Goal: Check status: Check status

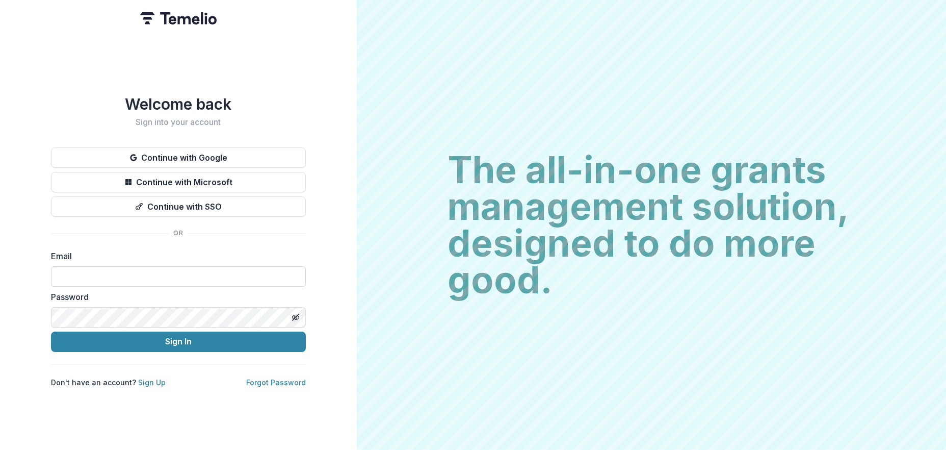
click at [136, 271] on input at bounding box center [178, 276] width 255 height 20
type input "**********"
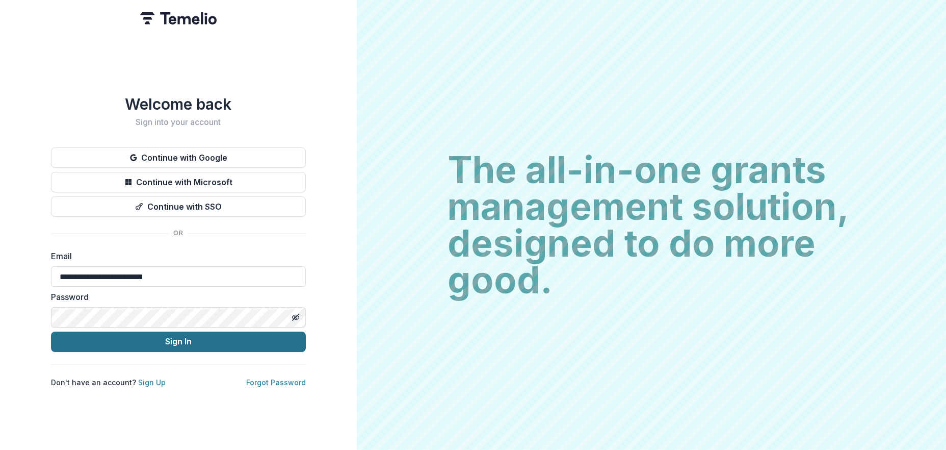
click at [199, 335] on button "Sign In" at bounding box center [178, 341] width 255 height 20
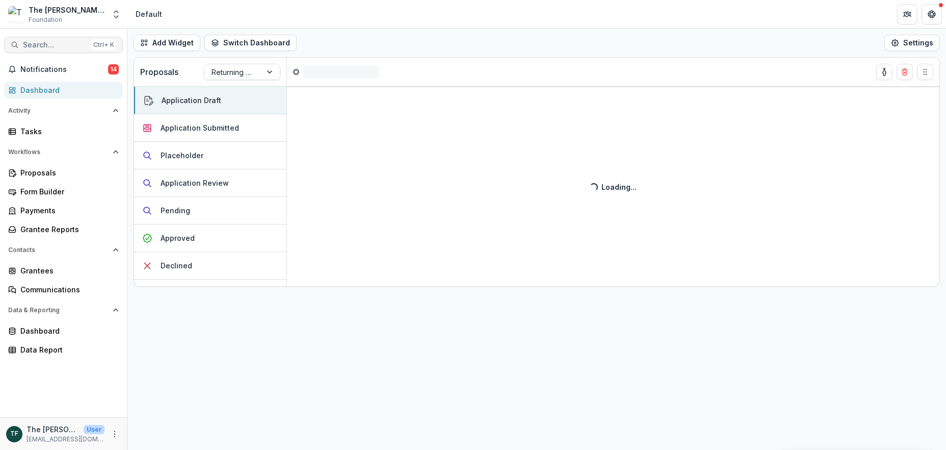
click at [54, 43] on span "Search..." at bounding box center [55, 45] width 64 height 9
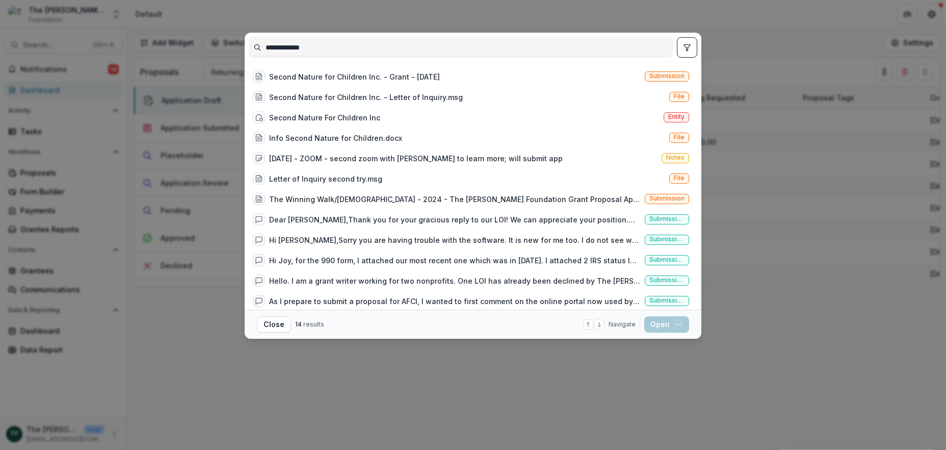
drag, startPoint x: 326, startPoint y: 47, endPoint x: 253, endPoint y: 46, distance: 72.4
click at [253, 46] on input "**********" at bounding box center [460, 47] width 423 height 16
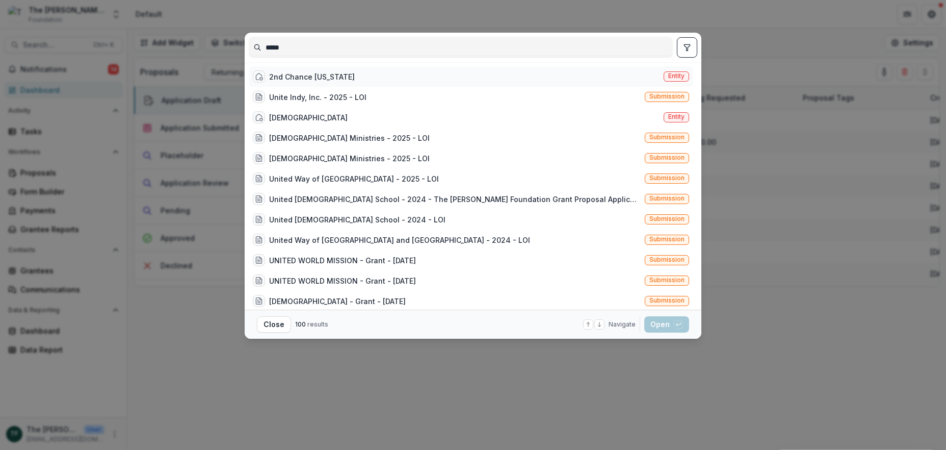
type input "*****"
click at [280, 76] on div "2nd Chance Indiana" at bounding box center [312, 76] width 86 height 11
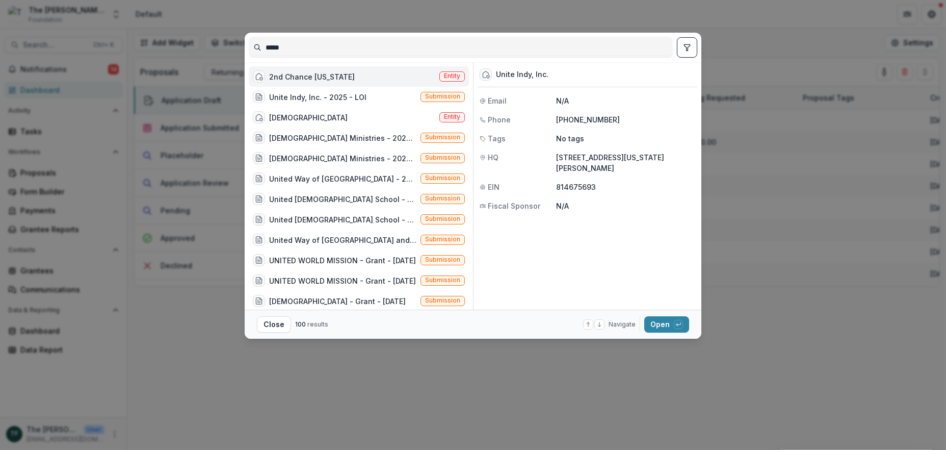
click at [280, 76] on div "2nd Chance Indiana" at bounding box center [312, 76] width 86 height 11
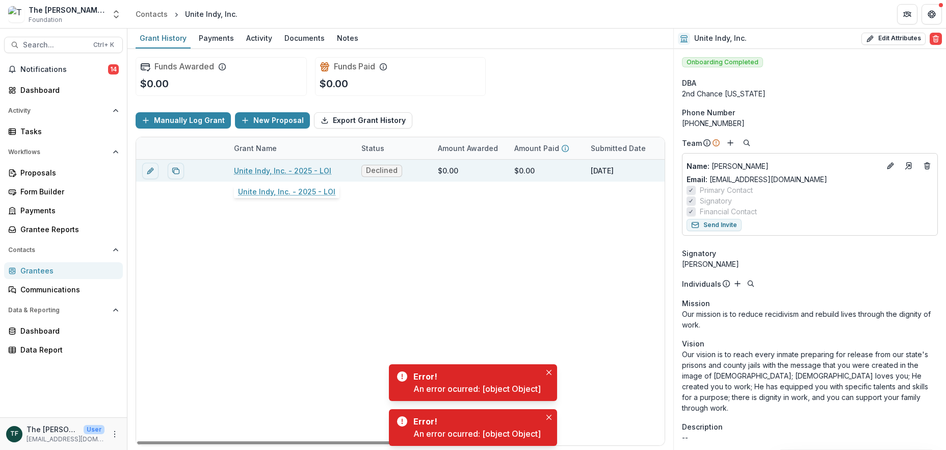
click at [252, 169] on link "Unite Indy, Inc. - 2025 - LOI" at bounding box center [282, 170] width 97 height 11
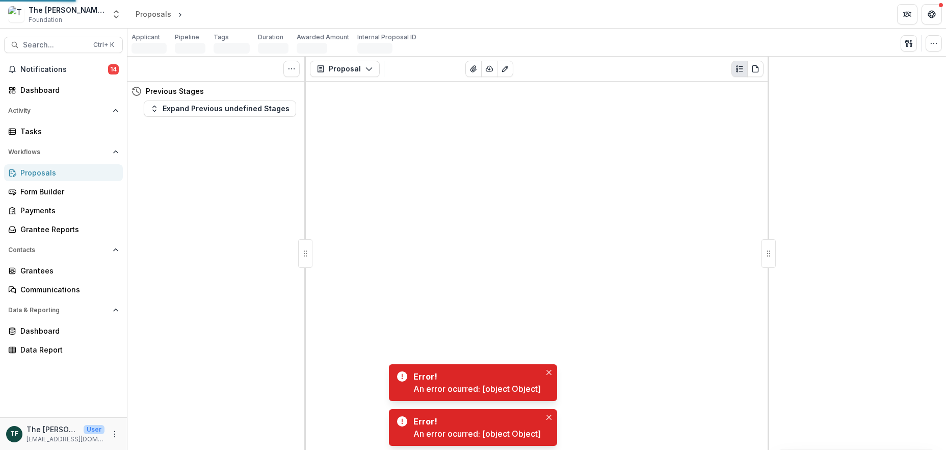
click at [252, 169] on div "Tasks 0 Show Cancelled Tasks Previous Stages Expand Previous undefined Stages" at bounding box center [216, 253] width 178 height 393
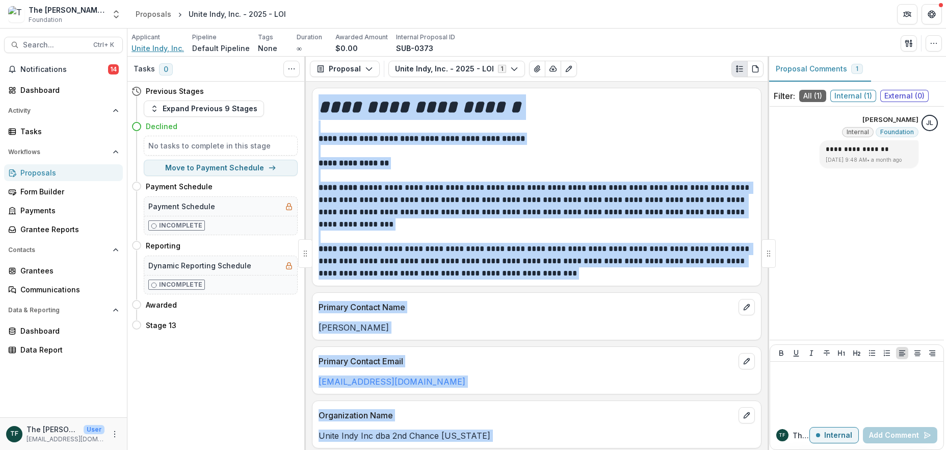
click at [163, 48] on span "Unite Indy, Inc." at bounding box center [158, 48] width 53 height 11
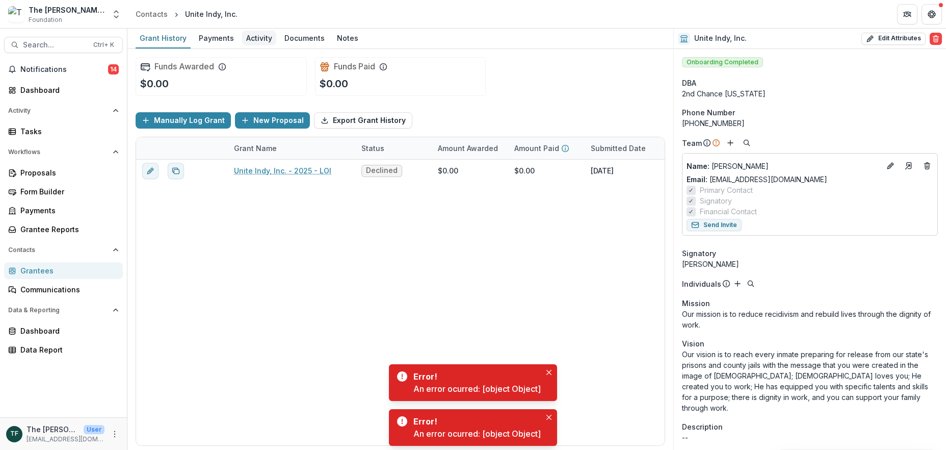
click at [254, 38] on div "Activity" at bounding box center [259, 38] width 34 height 15
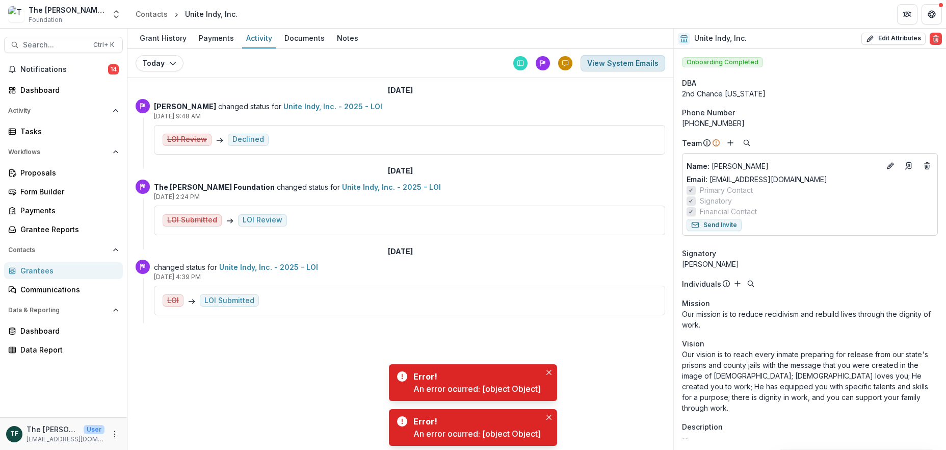
drag, startPoint x: 632, startPoint y: 62, endPoint x: 624, endPoint y: 66, distance: 8.0
click at [624, 66] on button "View System Emails" at bounding box center [623, 63] width 85 height 16
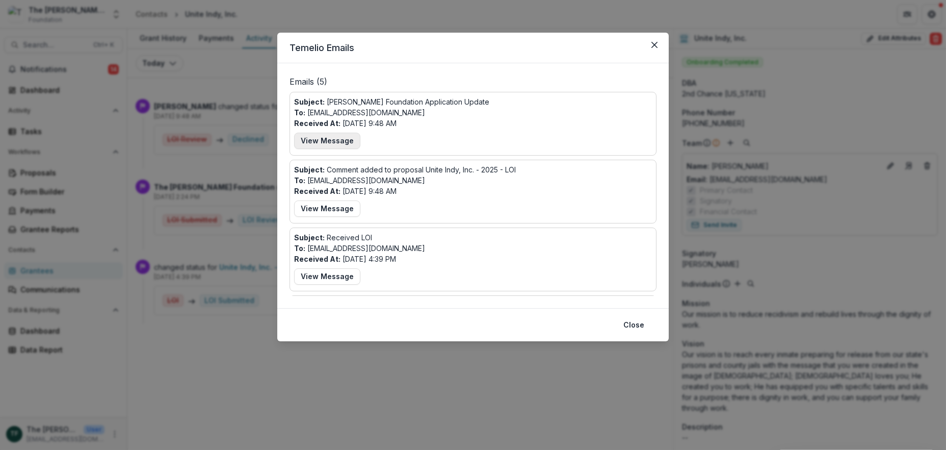
click at [334, 143] on button "View Message" at bounding box center [327, 141] width 66 height 16
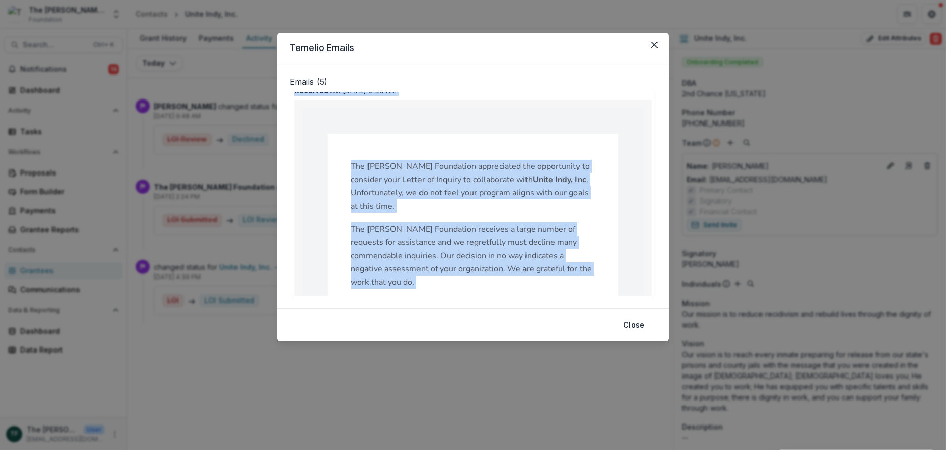
scroll to position [176, 0]
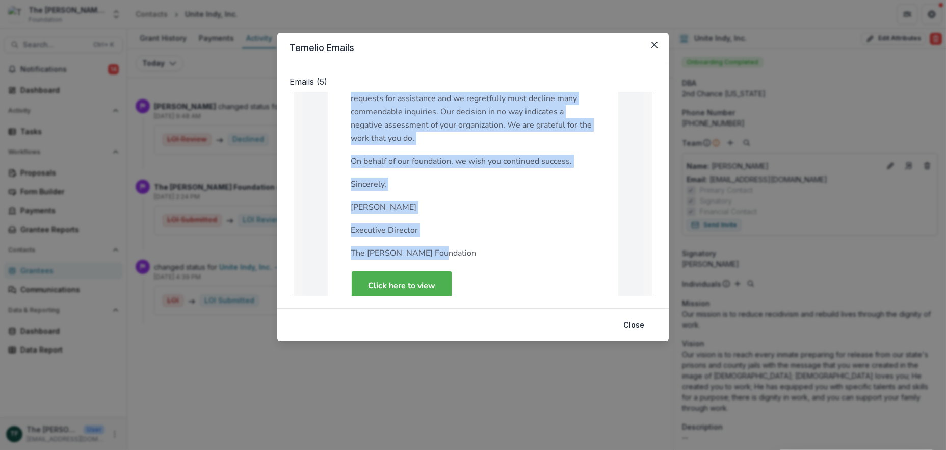
drag, startPoint x: 294, startPoint y: 101, endPoint x: 342, endPoint y: 76, distance: 53.6
click at [425, 203] on div "Subject: Bolick Foundation Application Update To: jc@2ndchancein.com Received A…" at bounding box center [473, 240] width 358 height 641
copy div "Subject: Bolick Foundation Application Update To: jc@2ndchancein.com Received A…"
click at [650, 44] on button "Close" at bounding box center [654, 45] width 16 height 16
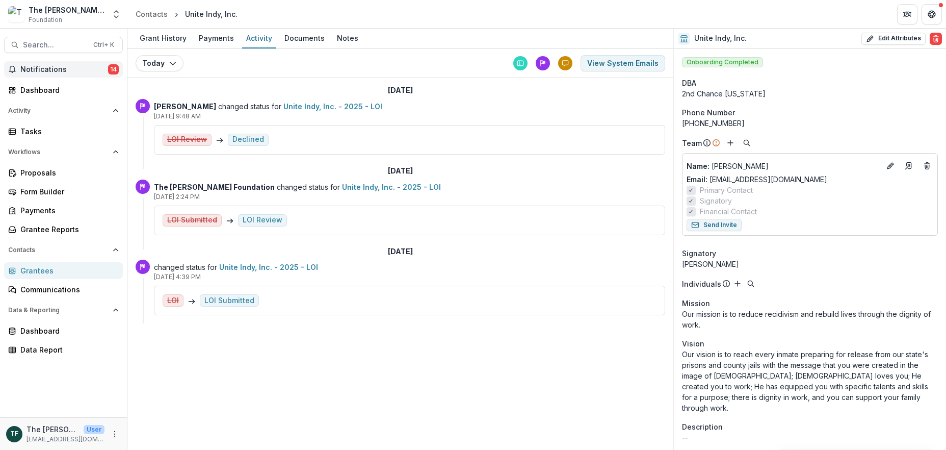
click at [50, 69] on span "Notifications" at bounding box center [64, 69] width 88 height 9
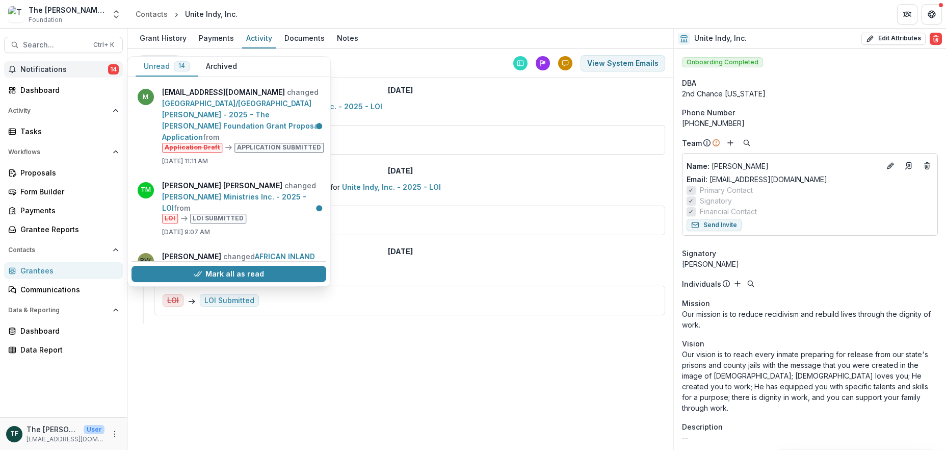
drag, startPoint x: 224, startPoint y: 272, endPoint x: 185, endPoint y: 254, distance: 42.7
click at [223, 272] on button "Mark all as read" at bounding box center [229, 274] width 195 height 16
